Goal: Task Accomplishment & Management: Manage account settings

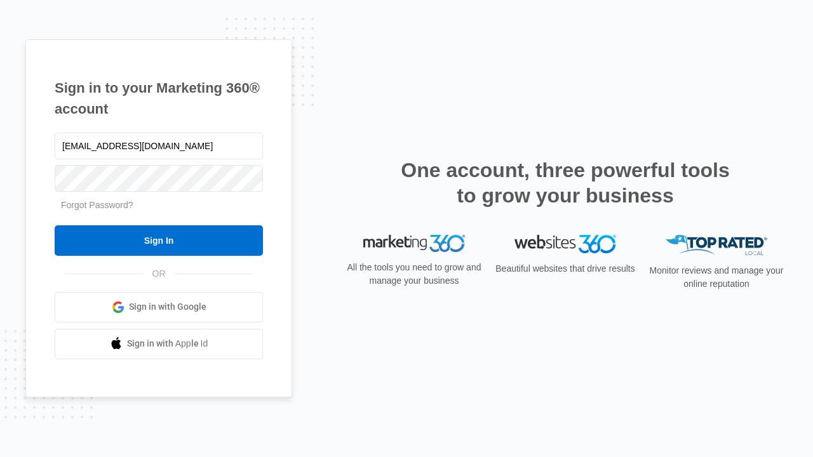
type input "[EMAIL_ADDRESS][DOMAIN_NAME]"
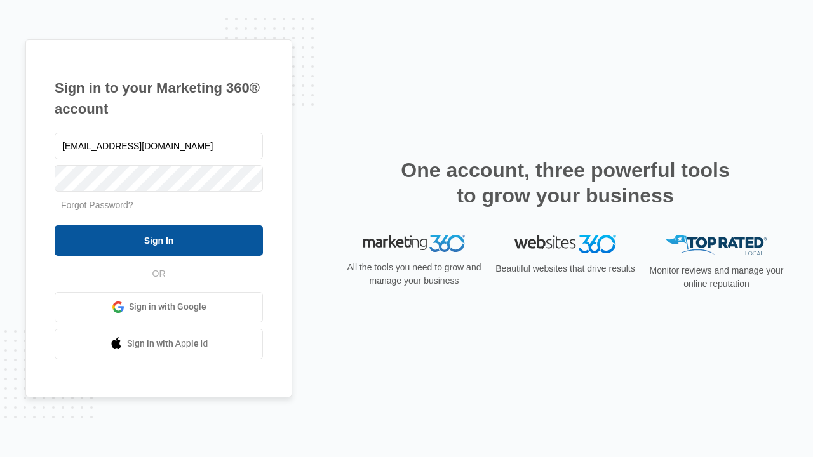
click at [159, 240] on input "Sign In" at bounding box center [159, 240] width 208 height 30
